Goal: Task Accomplishment & Management: Manage account settings

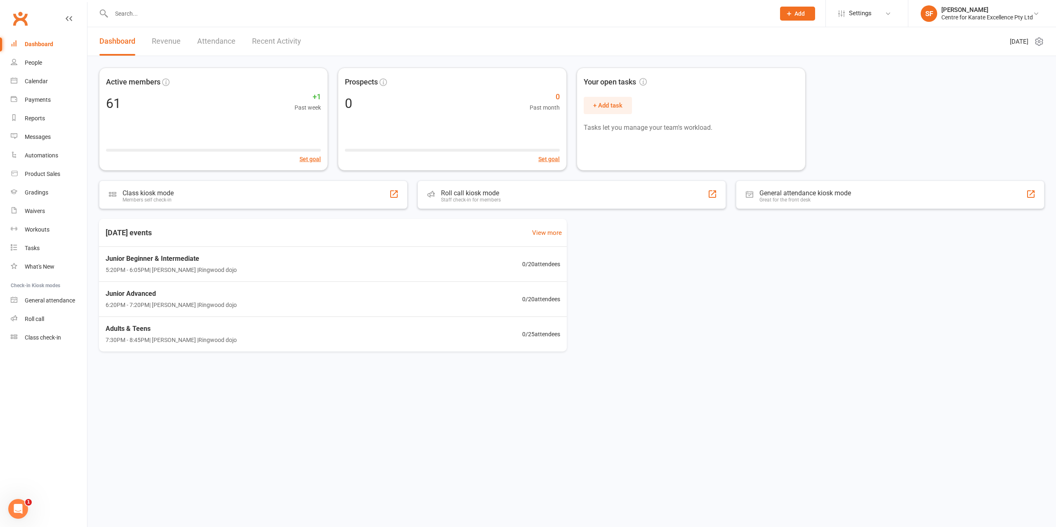
click at [373, 14] on input "text" at bounding box center [439, 14] width 660 height 12
type input "chiara"
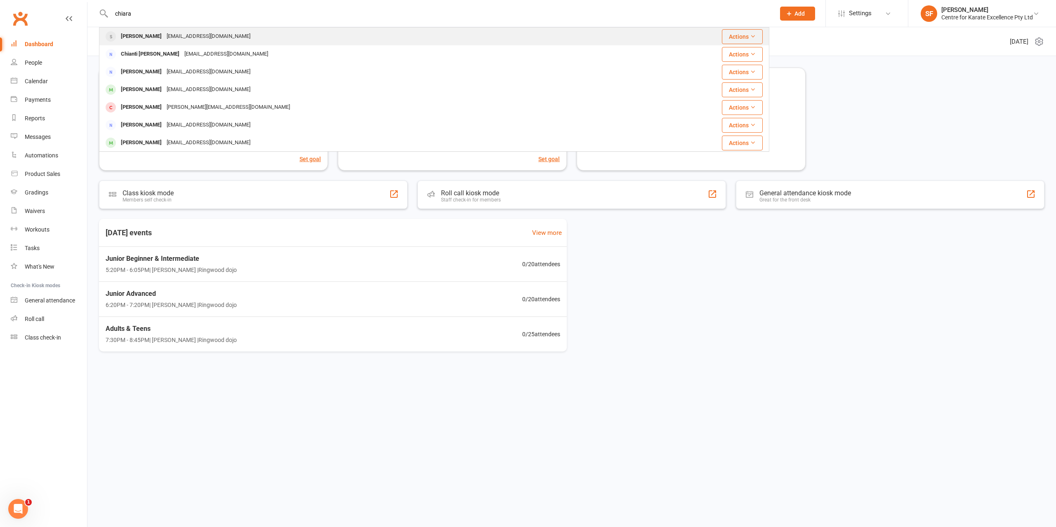
click at [251, 33] on div "[PERSON_NAME] [EMAIL_ADDRESS][DOMAIN_NAME]" at bounding box center [369, 36] width 538 height 17
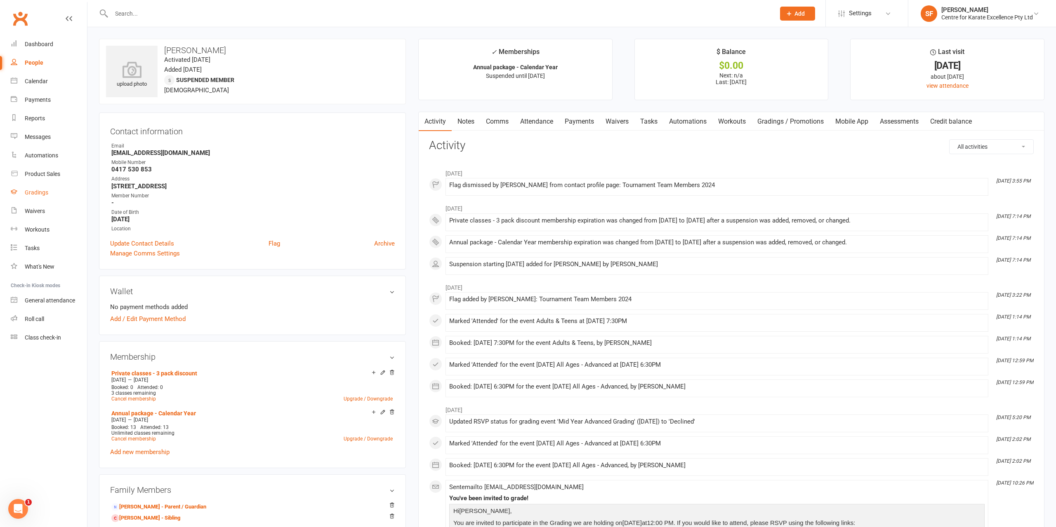
click at [40, 194] on div "Gradings" at bounding box center [37, 192] width 24 height 7
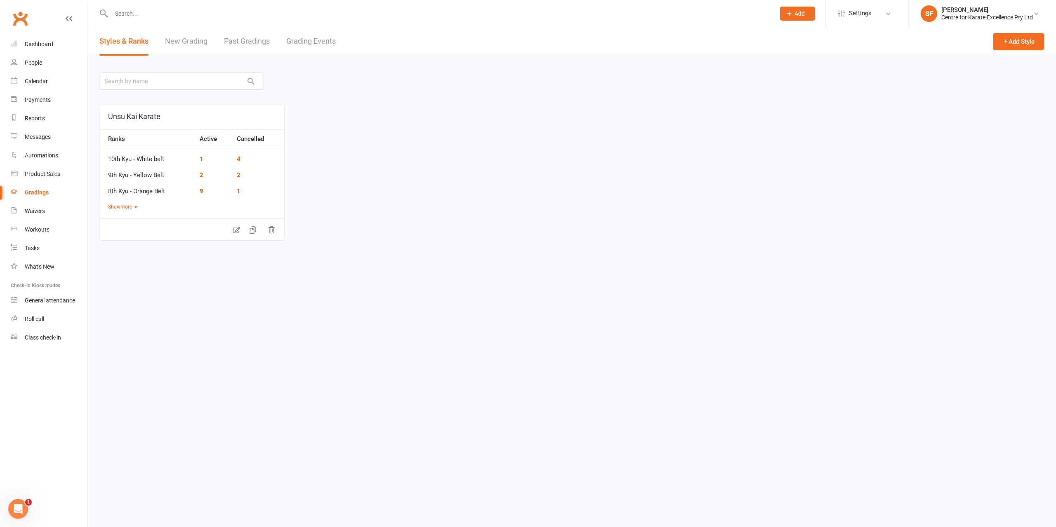
click at [185, 47] on link "New Grading" at bounding box center [186, 41] width 42 height 28
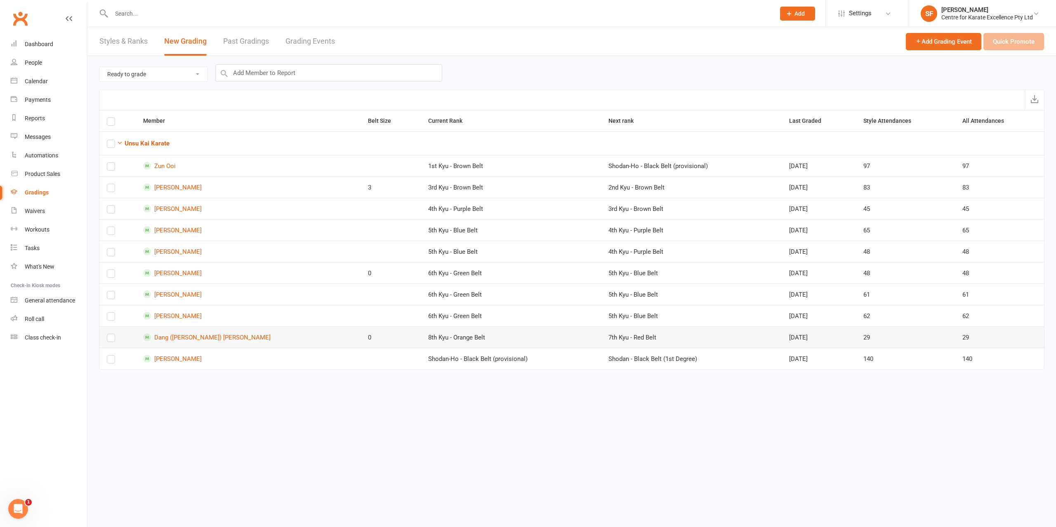
drag, startPoint x: 784, startPoint y: 334, endPoint x: 734, endPoint y: 340, distance: 50.7
click at [734, 340] on tr "Dang ([PERSON_NAME]) [PERSON_NAME] 0 8th Kyu - Orange Belt 7th Kyu - Red Belt […" at bounding box center [571, 337] width 944 height 21
click at [194, 183] on link "[PERSON_NAME]" at bounding box center [248, 187] width 210 height 8
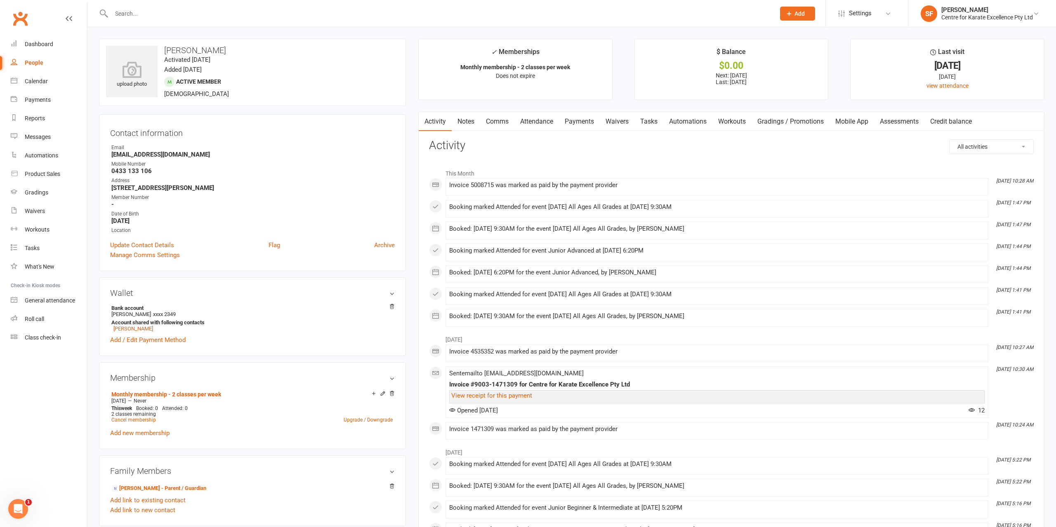
click at [575, 123] on link "Payments" at bounding box center [579, 121] width 41 height 19
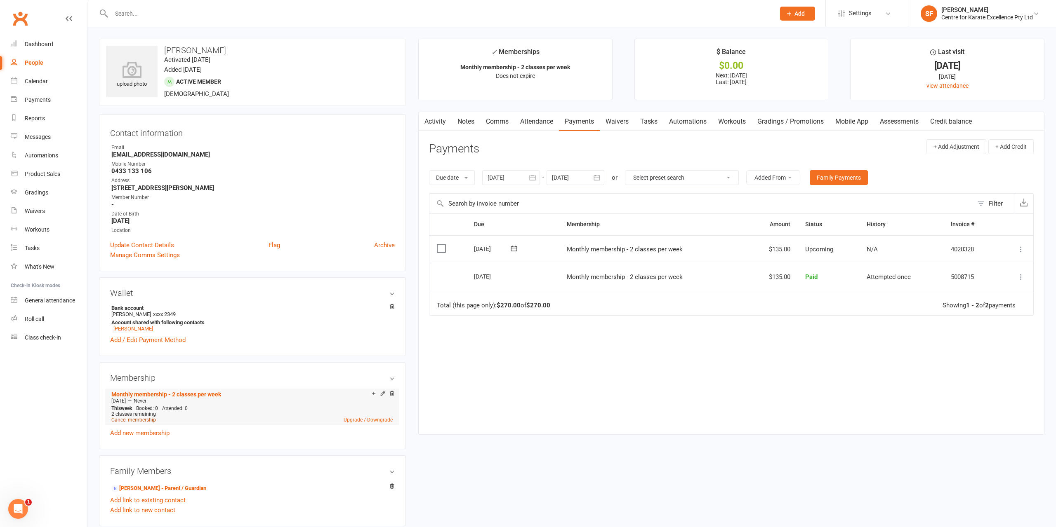
click at [129, 421] on link "Cancel membership" at bounding box center [133, 420] width 45 height 6
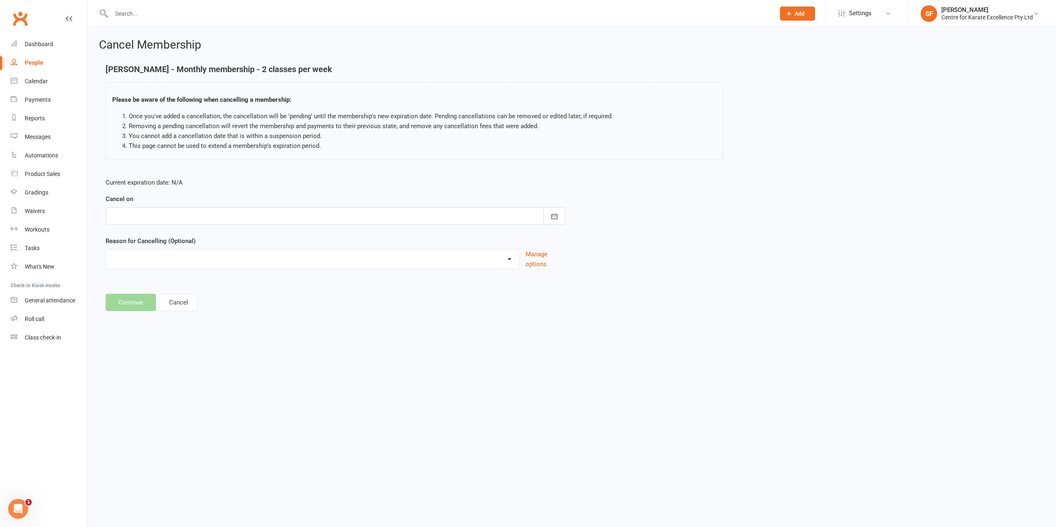
click at [217, 212] on div at bounding box center [336, 215] width 460 height 17
click at [172, 280] on span "09" at bounding box center [175, 283] width 7 height 7
type input "[DATE]"
click at [106, 250] on select "Holiday Injury Moving away No longer wants to do karate Other reason" at bounding box center [312, 258] width 413 height 16
select select "3"
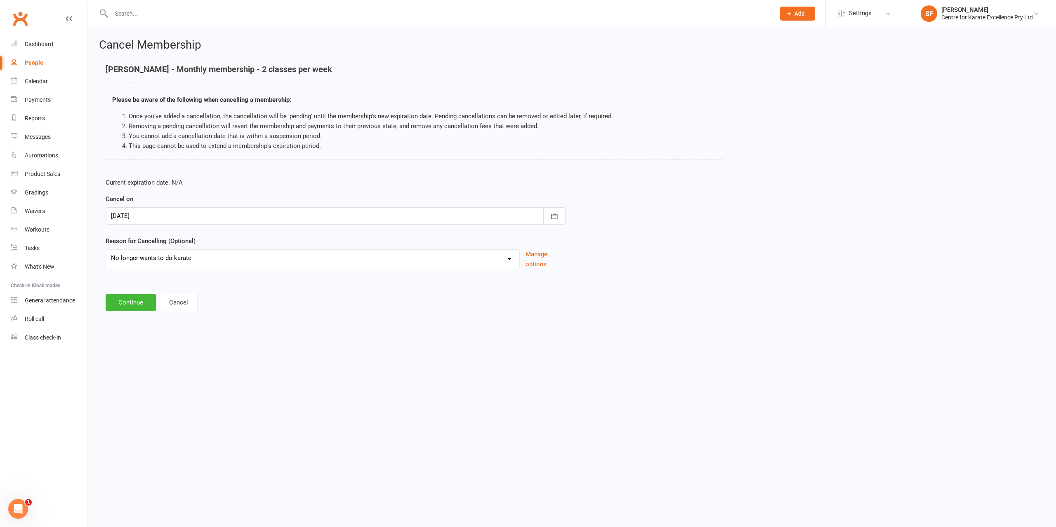
click option "No longer wants to do karate" at bounding box center [0, 0] width 0 height 0
click at [139, 305] on button "Continue" at bounding box center [131, 302] width 50 height 17
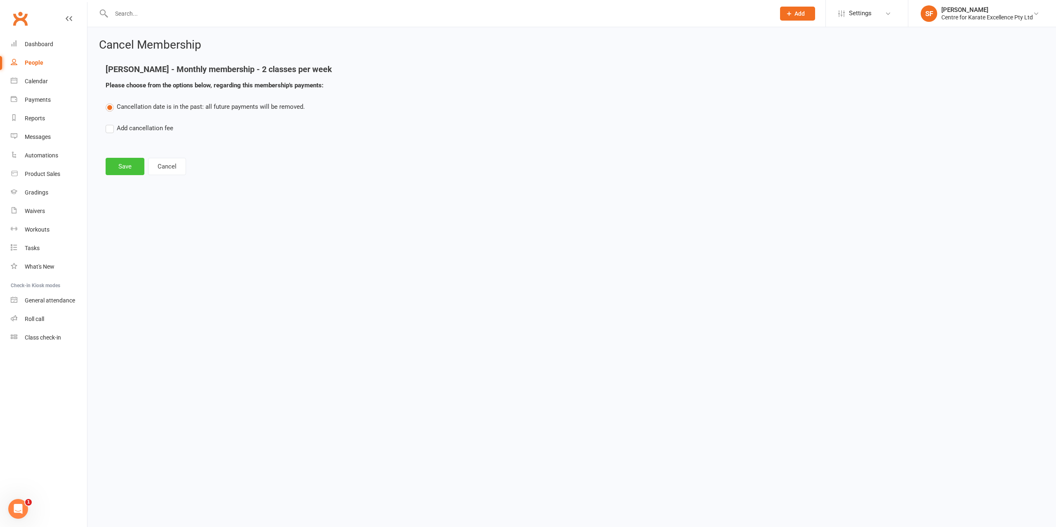
click at [116, 168] on button "Save" at bounding box center [125, 166] width 39 height 17
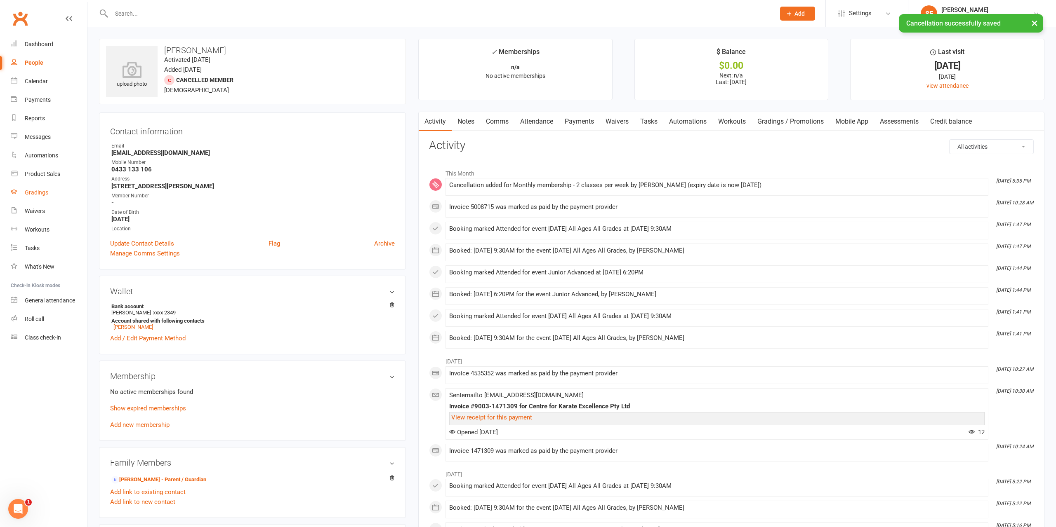
click at [42, 193] on div "Gradings" at bounding box center [37, 192] width 24 height 7
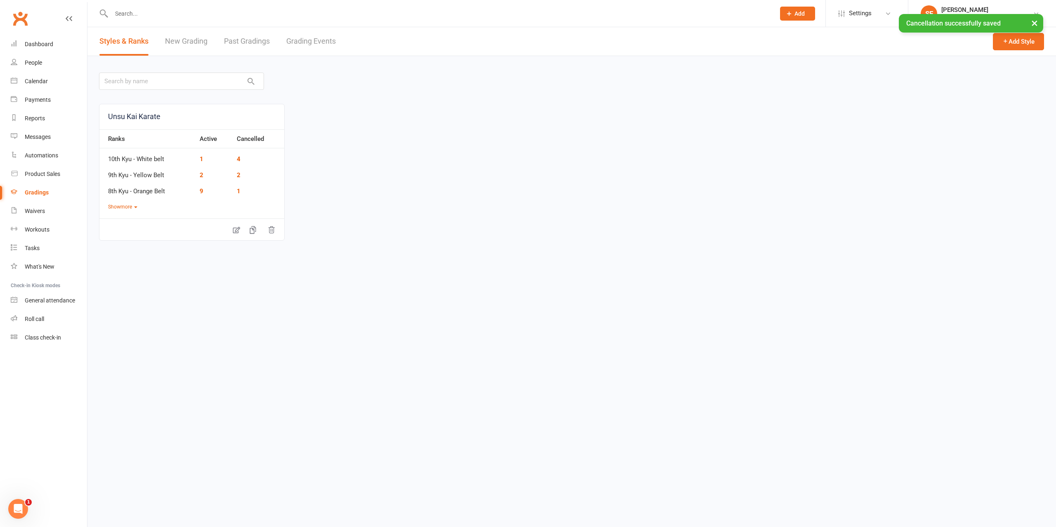
click at [170, 42] on link "New Grading" at bounding box center [186, 41] width 42 height 28
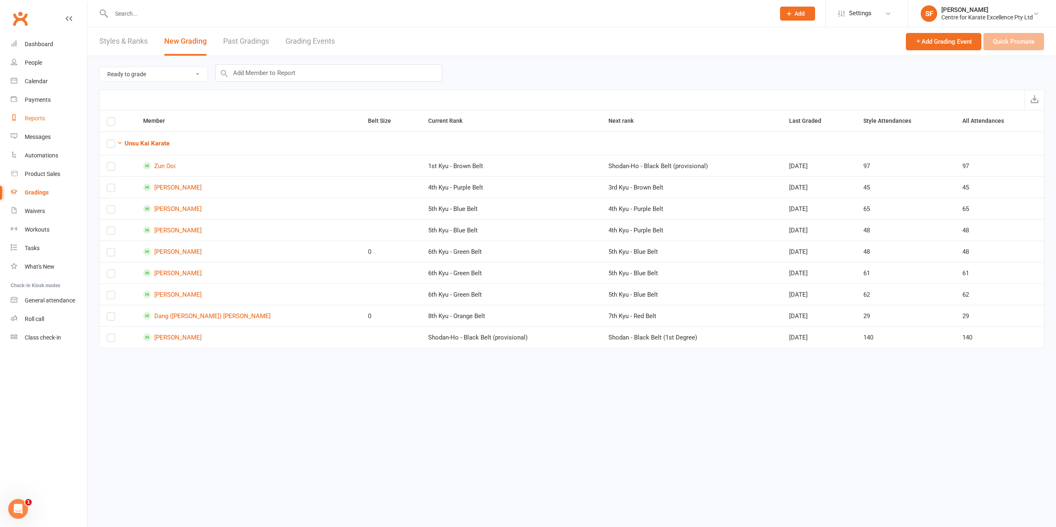
click at [48, 118] on link "Reports" at bounding box center [49, 118] width 76 height 19
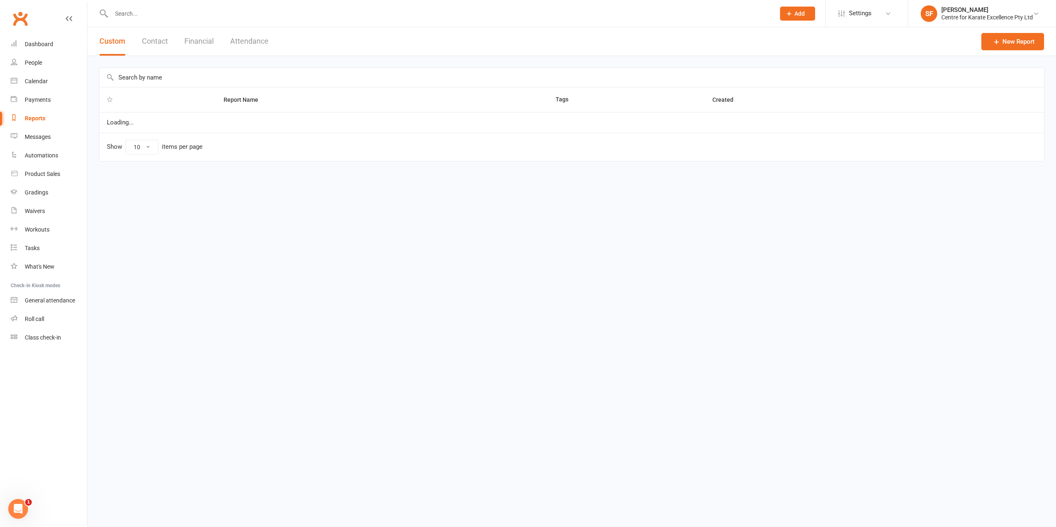
select select "100"
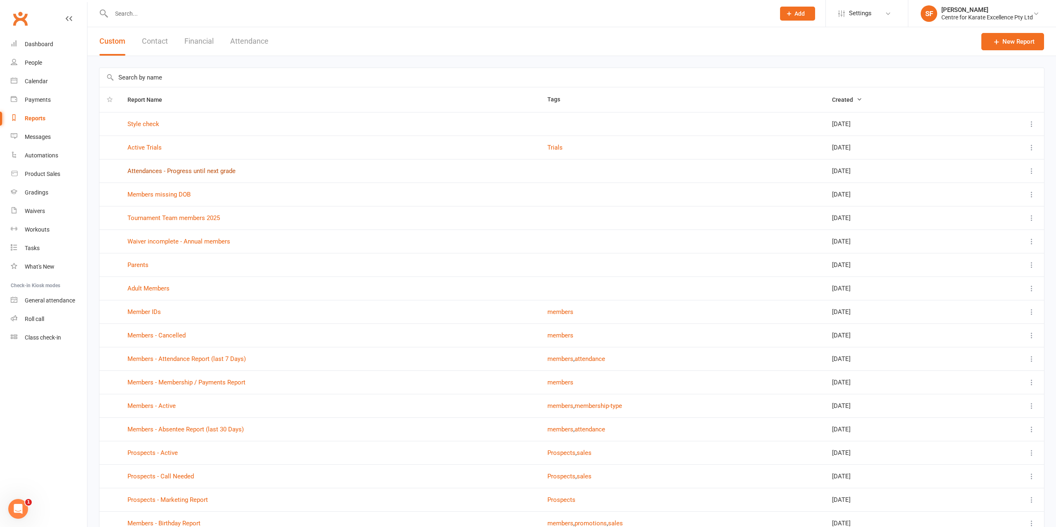
click at [180, 172] on link "Attendances - Progress until next grade" at bounding box center [181, 170] width 108 height 7
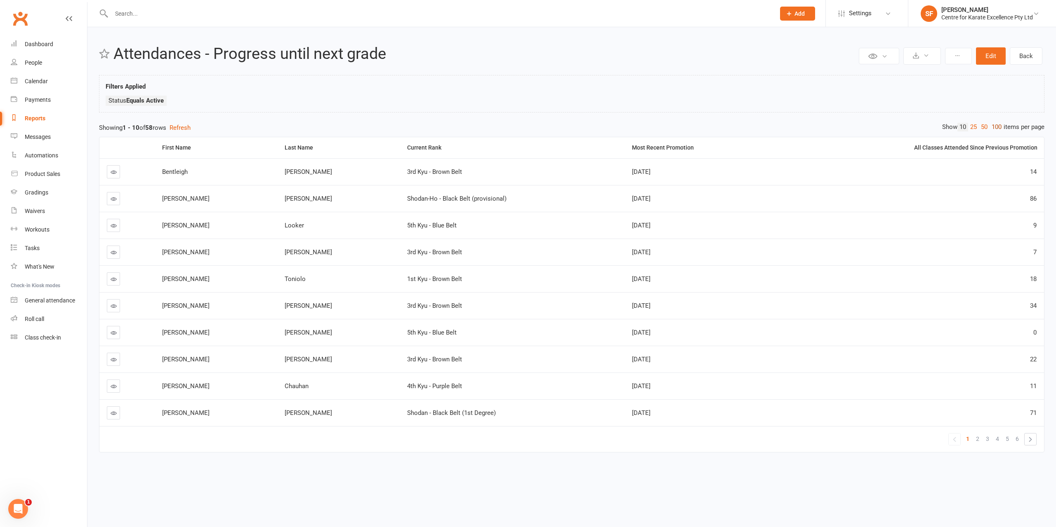
click at [999, 125] on link "100" at bounding box center [996, 127] width 14 height 9
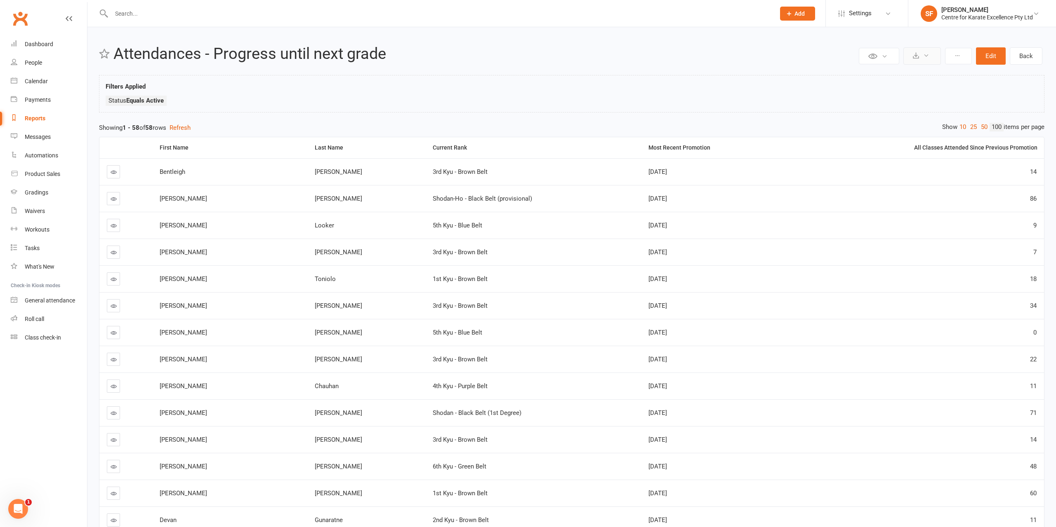
click at [913, 58] on button at bounding box center [922, 55] width 38 height 17
click at [908, 75] on link "Export to CSV" at bounding box center [897, 76] width 87 height 16
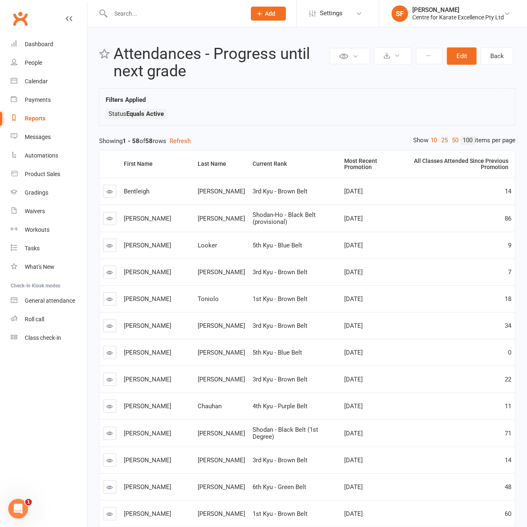
click at [195, 8] on input "text" at bounding box center [174, 14] width 132 height 12
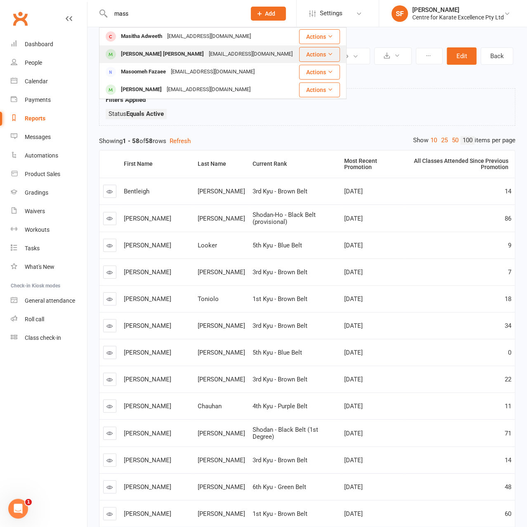
type input "mass"
click at [206, 54] on div "[EMAIL_ADDRESS][DOMAIN_NAME]" at bounding box center [250, 54] width 89 height 12
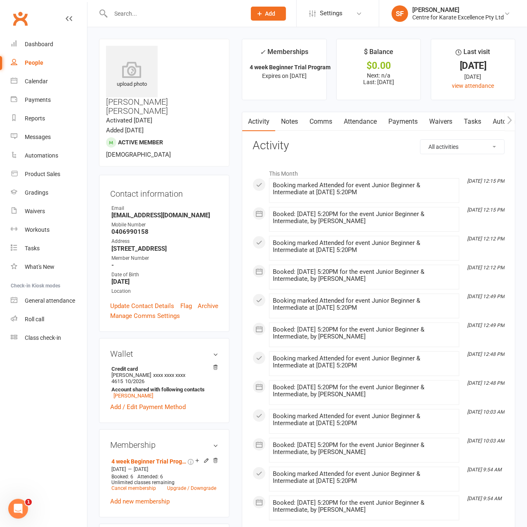
click at [359, 121] on link "Attendance" at bounding box center [360, 121] width 45 height 19
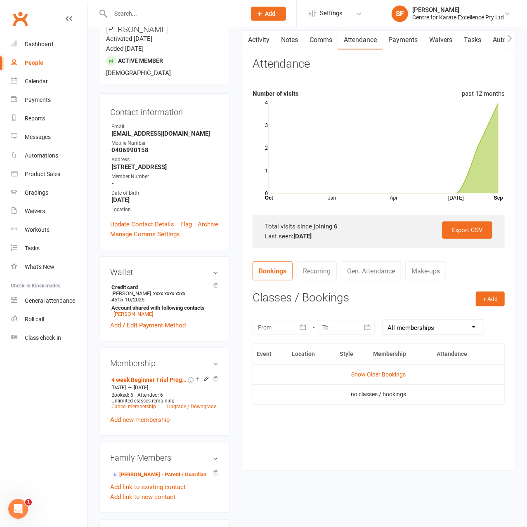
scroll to position [86, 0]
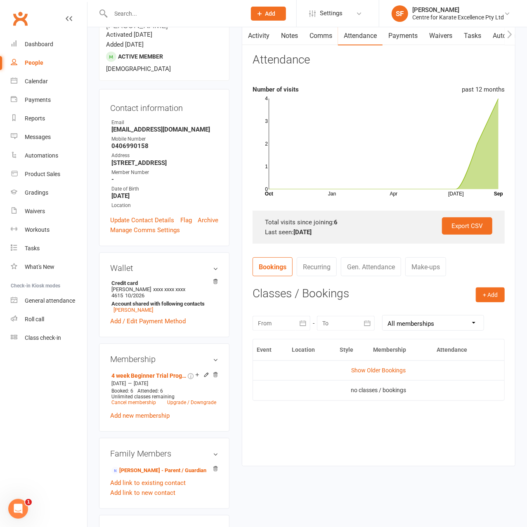
click at [279, 322] on div at bounding box center [281, 323] width 58 height 15
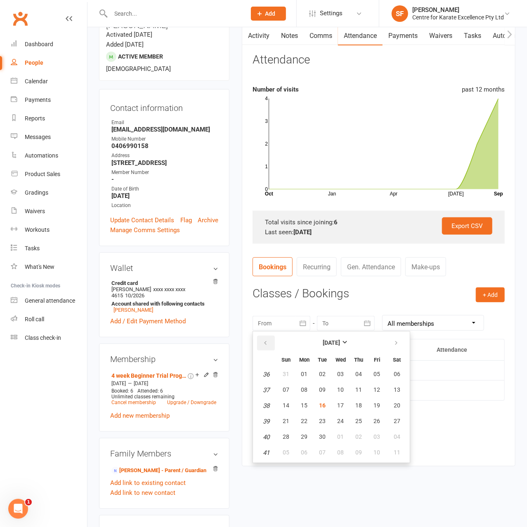
click at [269, 340] on button "button" at bounding box center [266, 343] width 18 height 15
click at [377, 373] on span "01" at bounding box center [376, 374] width 7 height 7
type input "[DATE]"
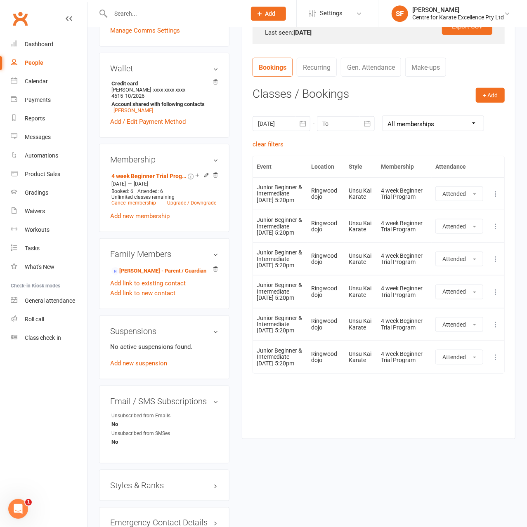
scroll to position [300, 0]
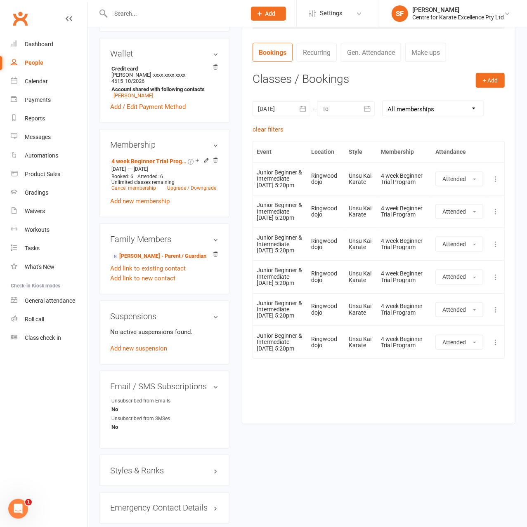
click at [366, 411] on div "Event Location Style Membership Attendance Show Older Bookings Junior Beginner …" at bounding box center [378, 276] width 252 height 270
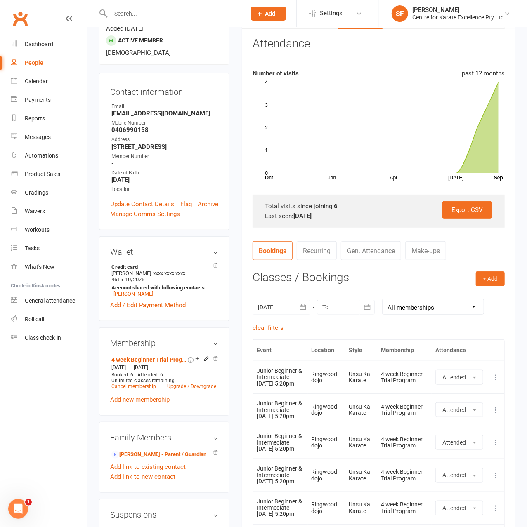
scroll to position [86, 0]
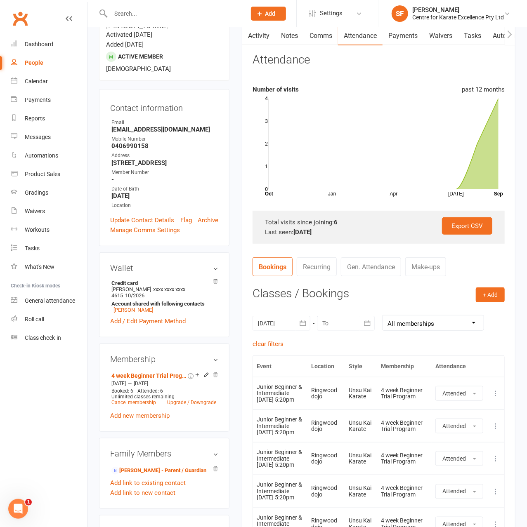
click at [165, 18] on input "text" at bounding box center [174, 14] width 132 height 12
type input "[PERSON_NAME]"
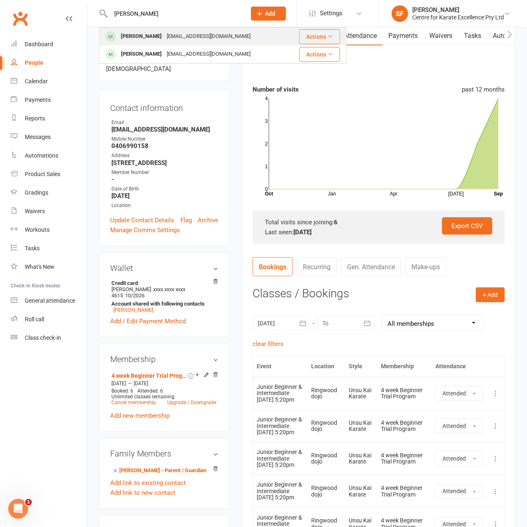
click at [198, 44] on div "[PERSON_NAME] [EMAIL_ADDRESS][DOMAIN_NAME]" at bounding box center [194, 36] width 188 height 17
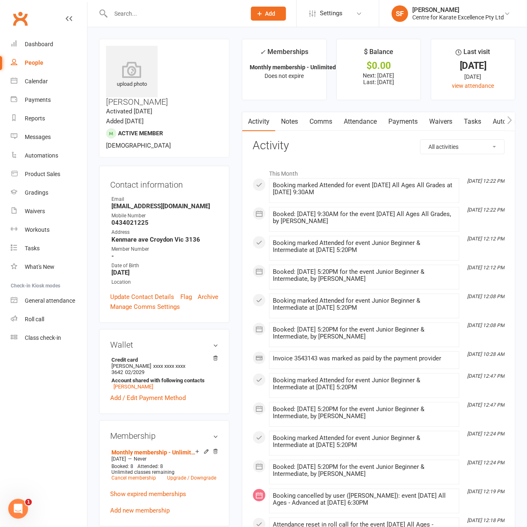
click at [365, 119] on link "Attendance" at bounding box center [360, 121] width 45 height 19
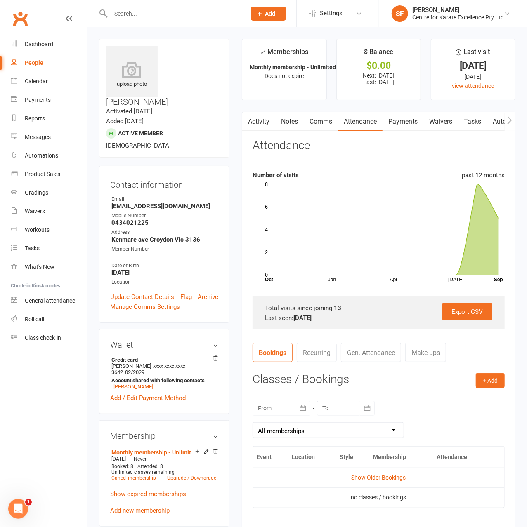
click at [173, 12] on input "text" at bounding box center [174, 14] width 132 height 12
type input "[PERSON_NAME]"
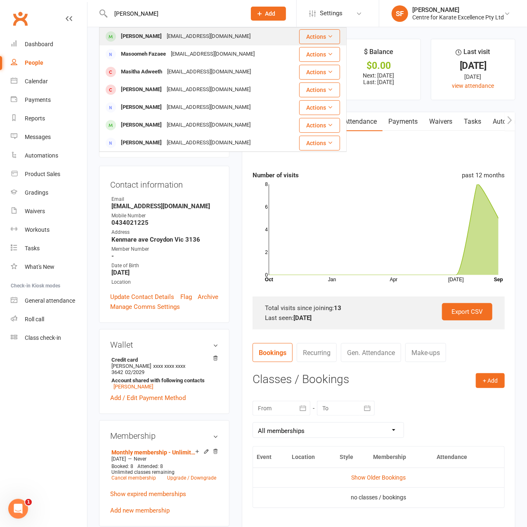
click at [260, 38] on div "[PERSON_NAME] [EMAIL_ADDRESS][DOMAIN_NAME]" at bounding box center [195, 36] width 190 height 17
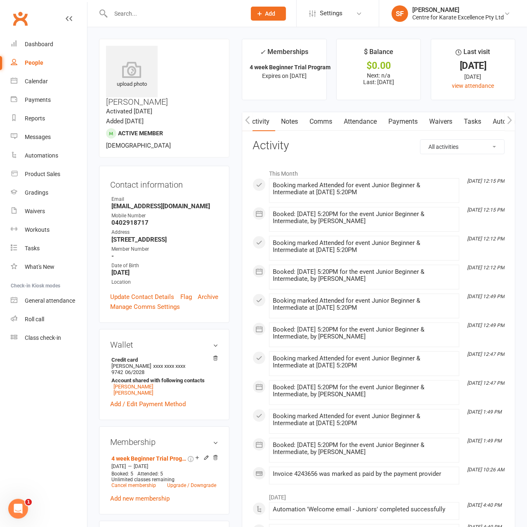
scroll to position [0, 266]
click at [282, 131] on div "Activity Notes Comms Attendance Payments Waivers Tasks Automations Workouts Gra…" at bounding box center [378, 497] width 273 height 771
click at [360, 120] on link "Attendance" at bounding box center [360, 121] width 45 height 19
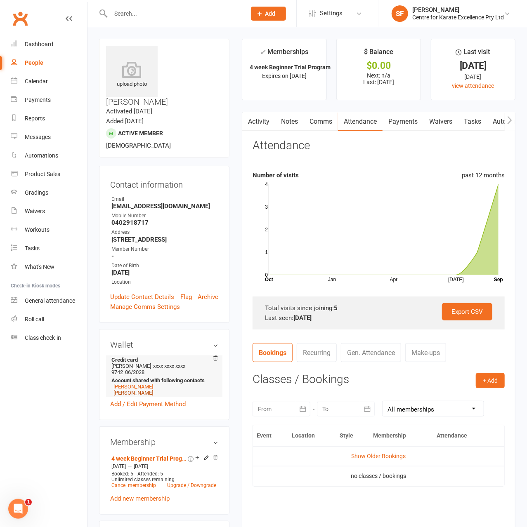
click at [145, 390] on link "[PERSON_NAME]" at bounding box center [133, 393] width 40 height 6
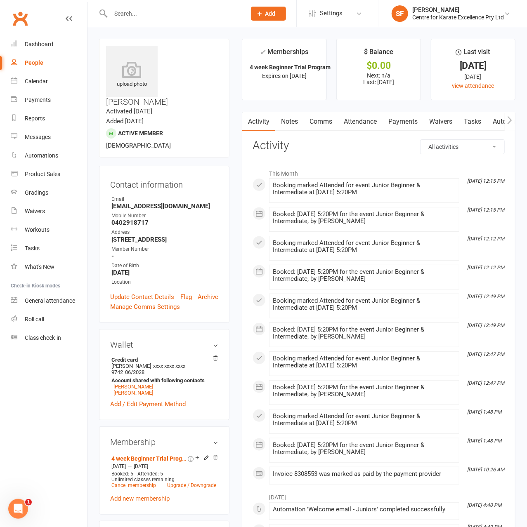
click at [362, 120] on link "Attendance" at bounding box center [360, 121] width 45 height 19
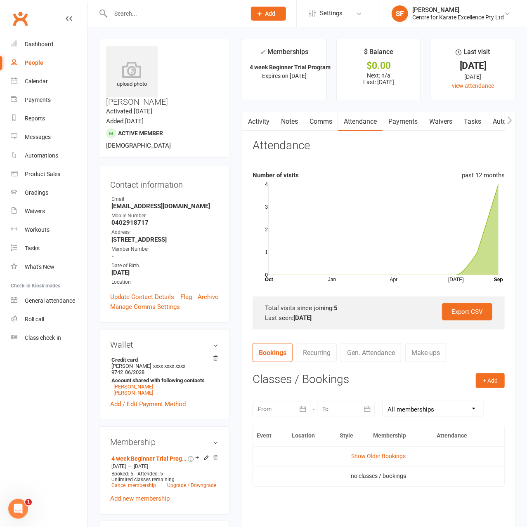
click at [288, 410] on div at bounding box center [281, 409] width 58 height 15
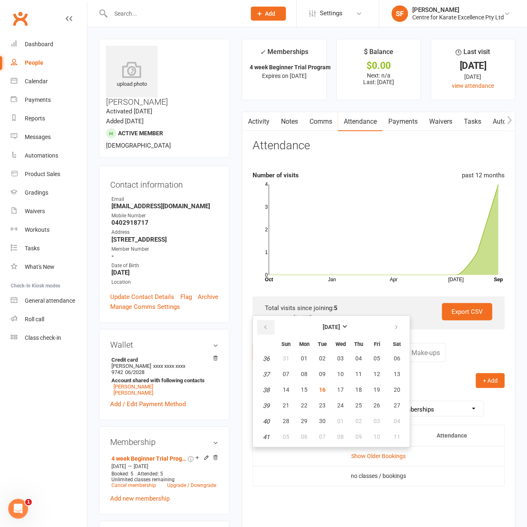
click at [264, 330] on icon "button" at bounding box center [265, 327] width 6 height 7
click at [310, 368] on button "04" at bounding box center [303, 374] width 17 height 15
type input "[DATE]"
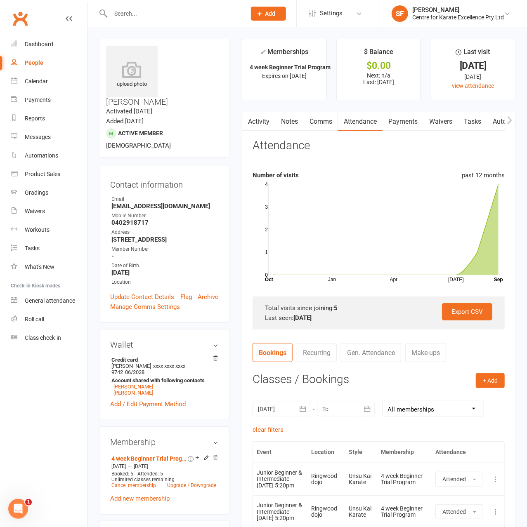
click at [205, 13] on input "text" at bounding box center [174, 14] width 132 height 12
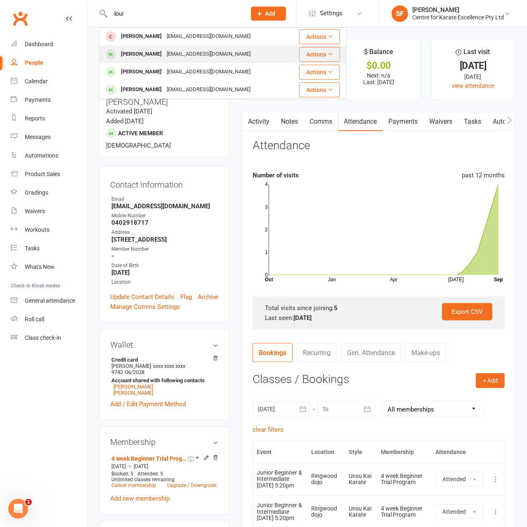
type input "loui"
click at [196, 54] on div "[EMAIL_ADDRESS][DOMAIN_NAME]" at bounding box center [208, 54] width 89 height 12
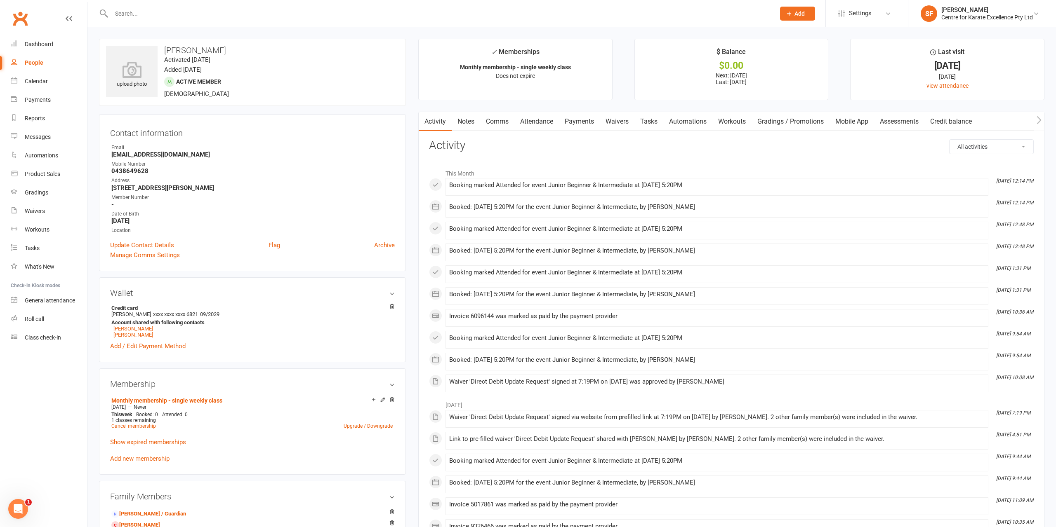
click at [528, 123] on link "Attendance" at bounding box center [536, 121] width 45 height 19
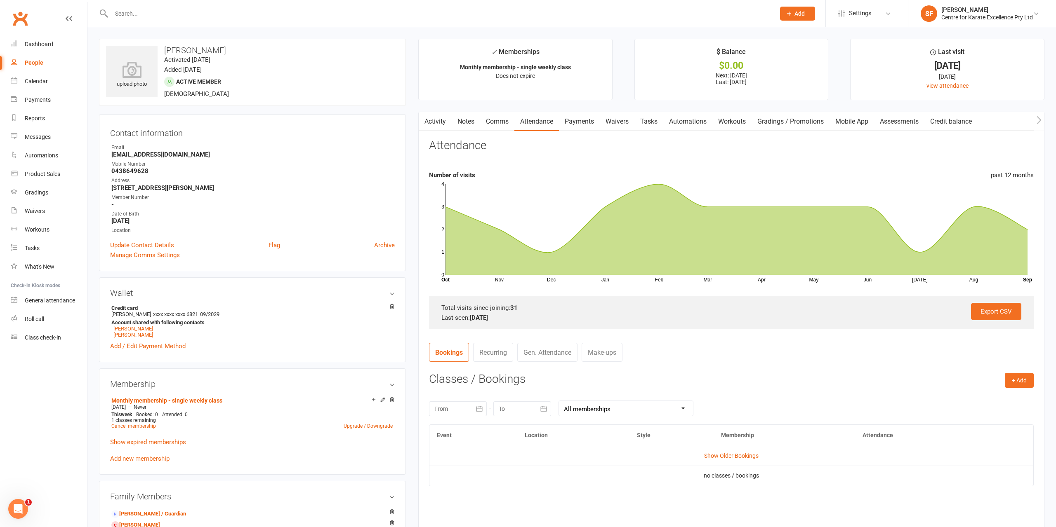
click at [489, 355] on link "Recurring" at bounding box center [493, 352] width 40 height 19
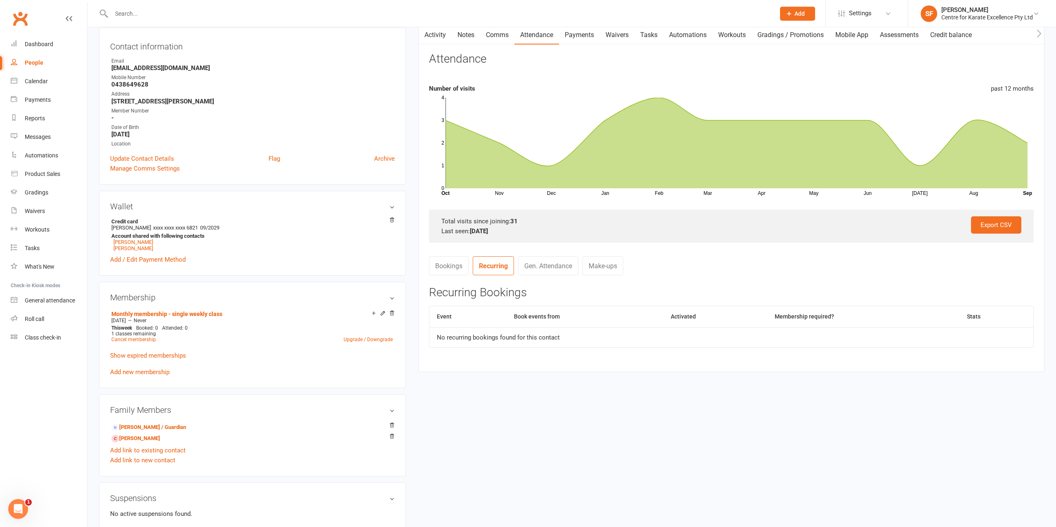
scroll to position [86, 0]
click at [449, 268] on link "Bookings" at bounding box center [449, 266] width 40 height 19
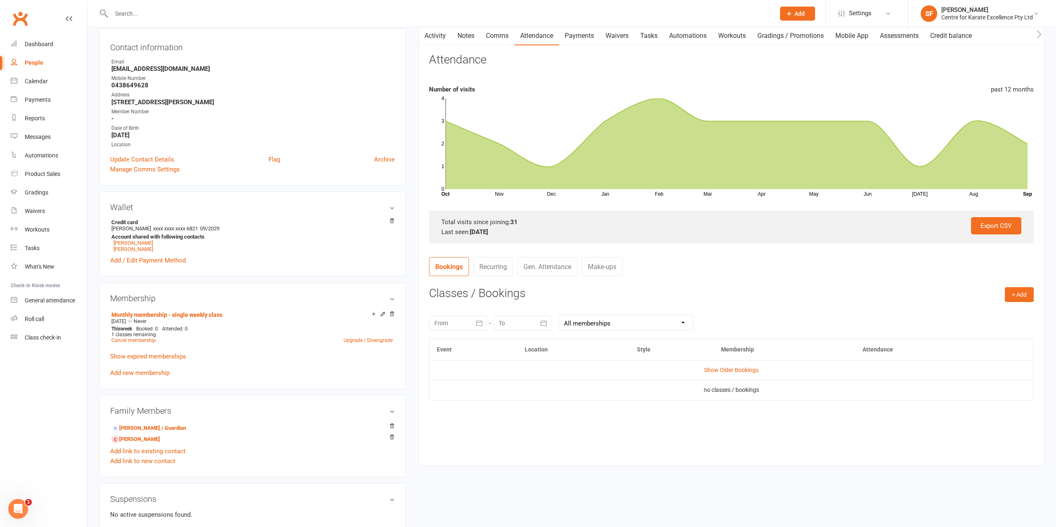
click at [536, 38] on link "Attendance" at bounding box center [536, 35] width 45 height 19
click at [459, 320] on div at bounding box center [458, 323] width 58 height 15
click at [441, 342] on icon "button" at bounding box center [442, 343] width 6 height 7
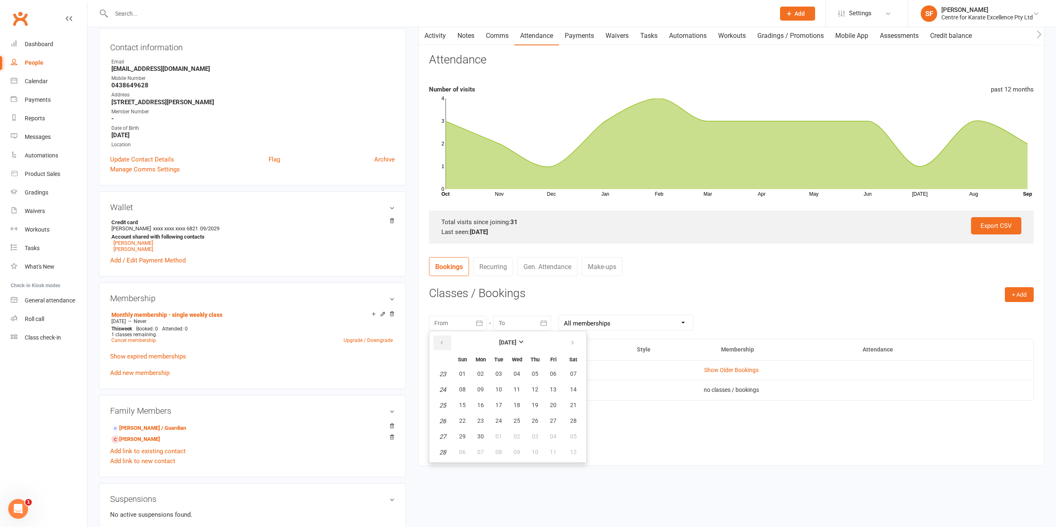
click at [441, 342] on icon "button" at bounding box center [442, 343] width 6 height 7
click at [484, 386] on button "05" at bounding box center [480, 390] width 17 height 15
type input "[DATE]"
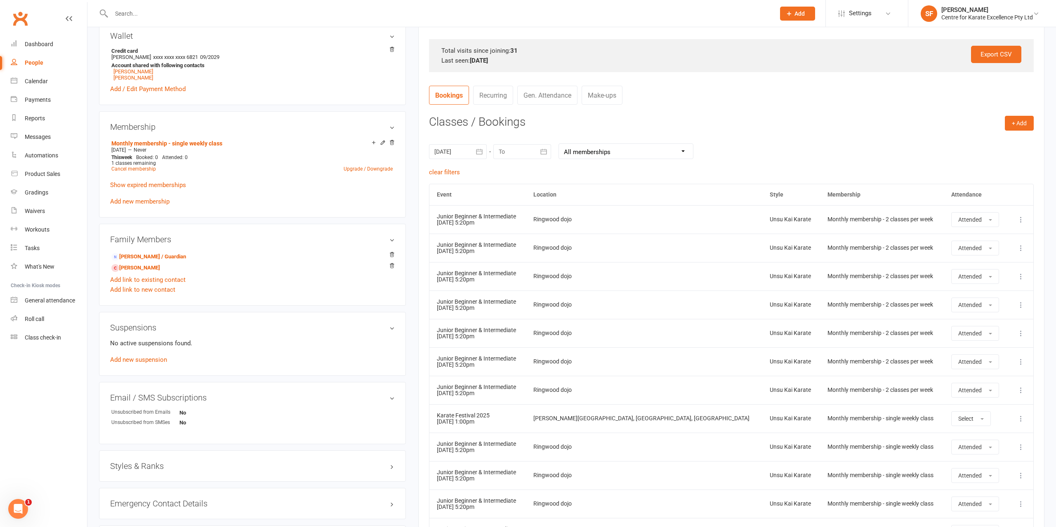
scroll to position [420, 0]
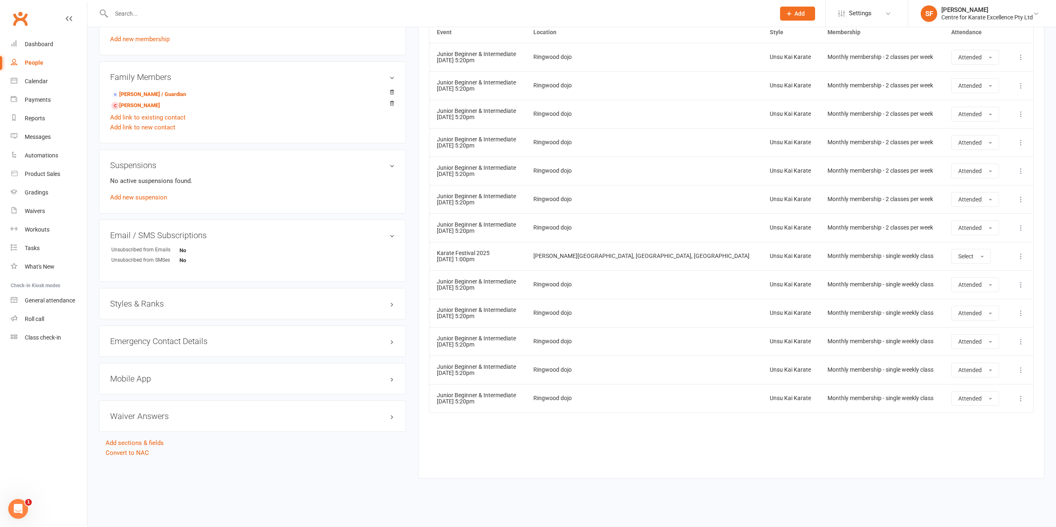
click at [776, 437] on div "Event Location Style Membership Attendance Show Older Bookings Junior Beginner …" at bounding box center [731, 243] width 604 height 444
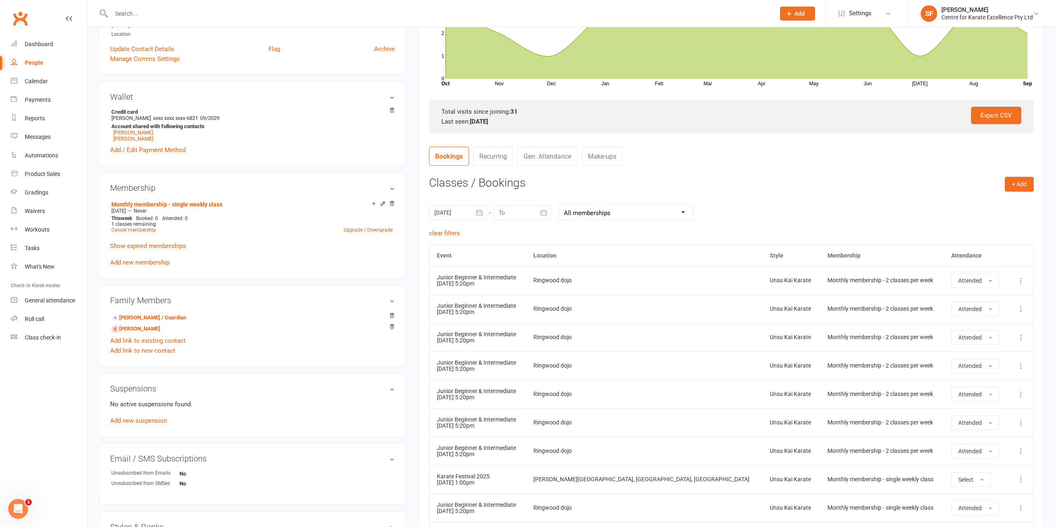
scroll to position [334, 0]
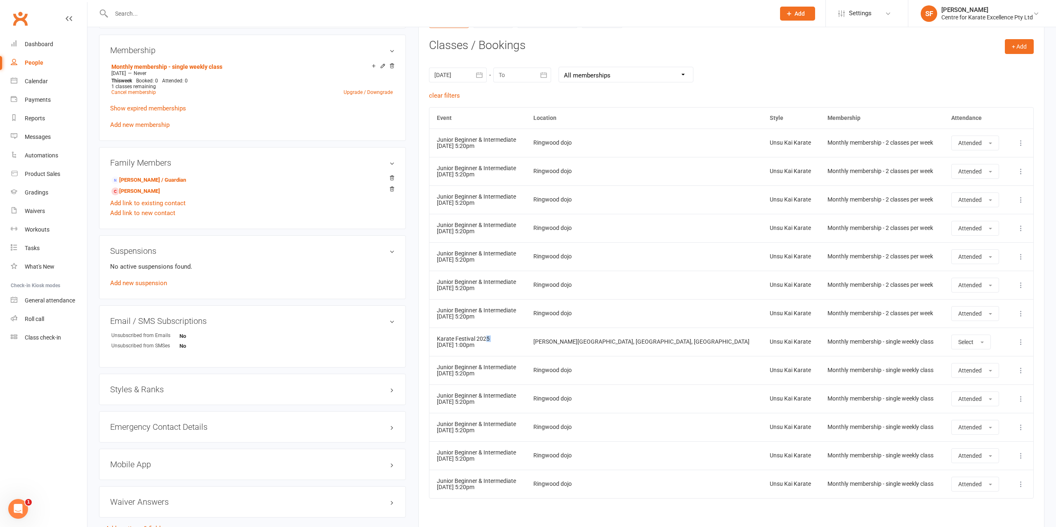
drag, startPoint x: 468, startPoint y: 338, endPoint x: 437, endPoint y: 346, distance: 32.3
click at [437, 346] on td "Karate Festival 2025 [DATE] 1:00pm" at bounding box center [477, 342] width 96 height 28
drag, startPoint x: 478, startPoint y: 342, endPoint x: 435, endPoint y: 336, distance: 43.3
click at [435, 336] on td "Karate Festival 2025 [DATE] 1:00pm" at bounding box center [477, 342] width 96 height 28
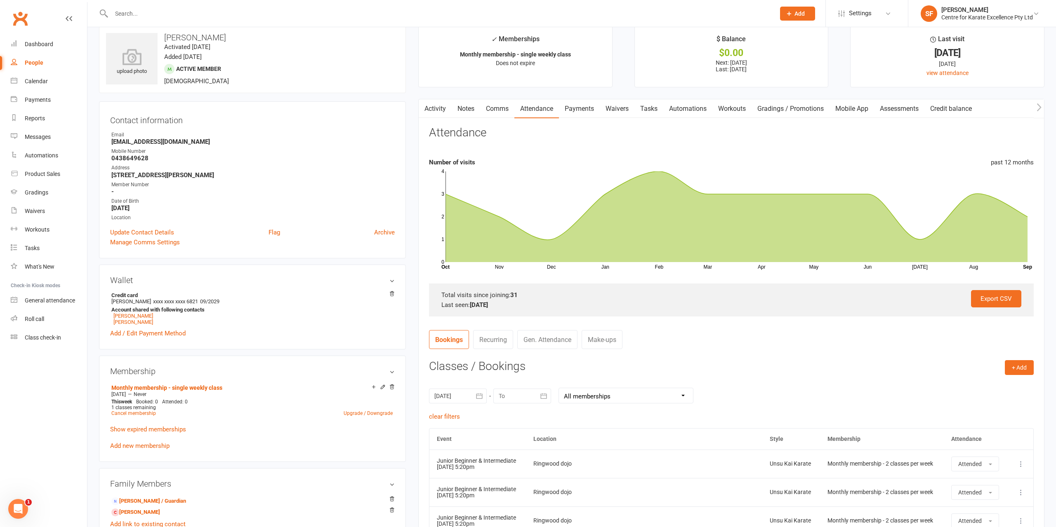
scroll to position [0, 0]
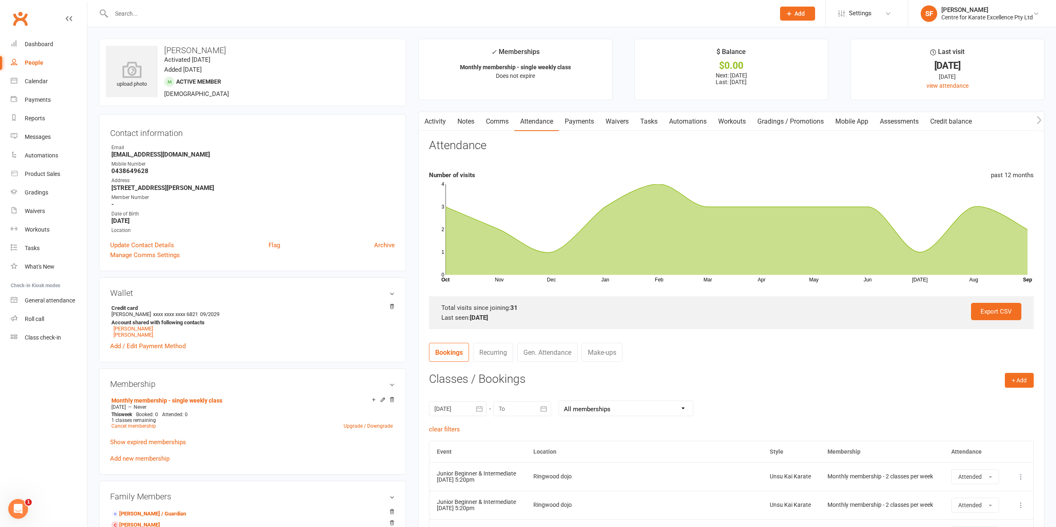
click at [225, 16] on input "text" at bounding box center [439, 14] width 660 height 12
type input "hansel"
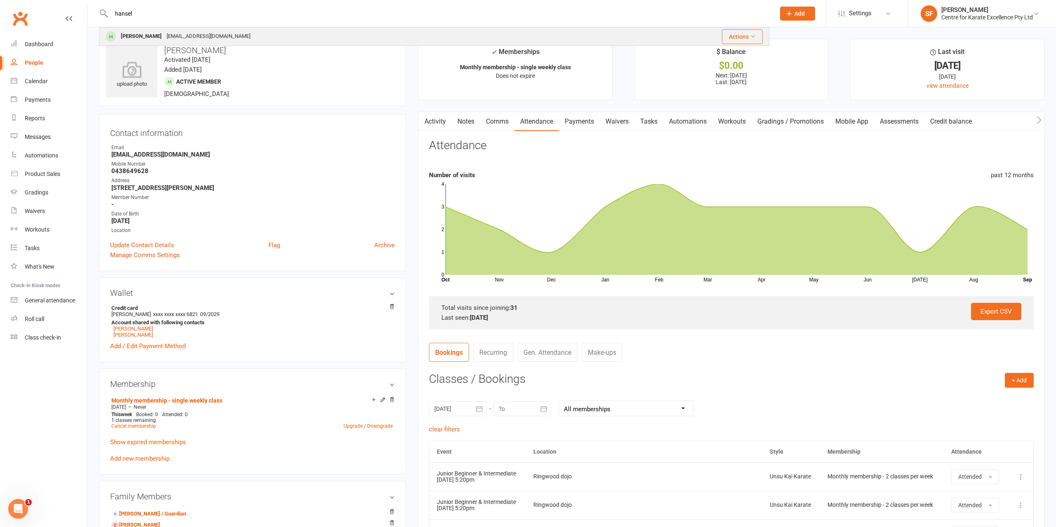
click at [138, 38] on div "[PERSON_NAME]" at bounding box center [141, 37] width 46 height 12
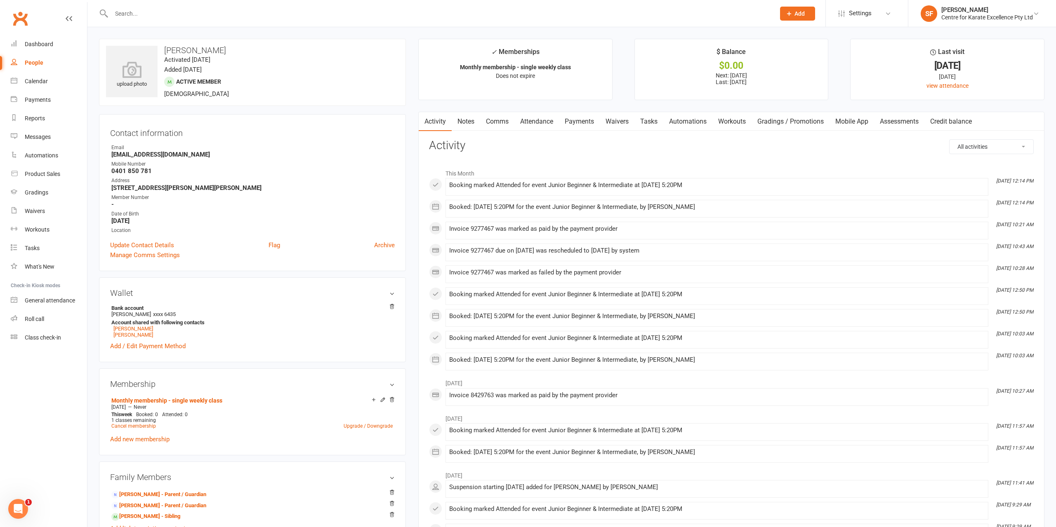
click at [546, 127] on link "Attendance" at bounding box center [536, 121] width 45 height 19
